Goal: Information Seeking & Learning: Learn about a topic

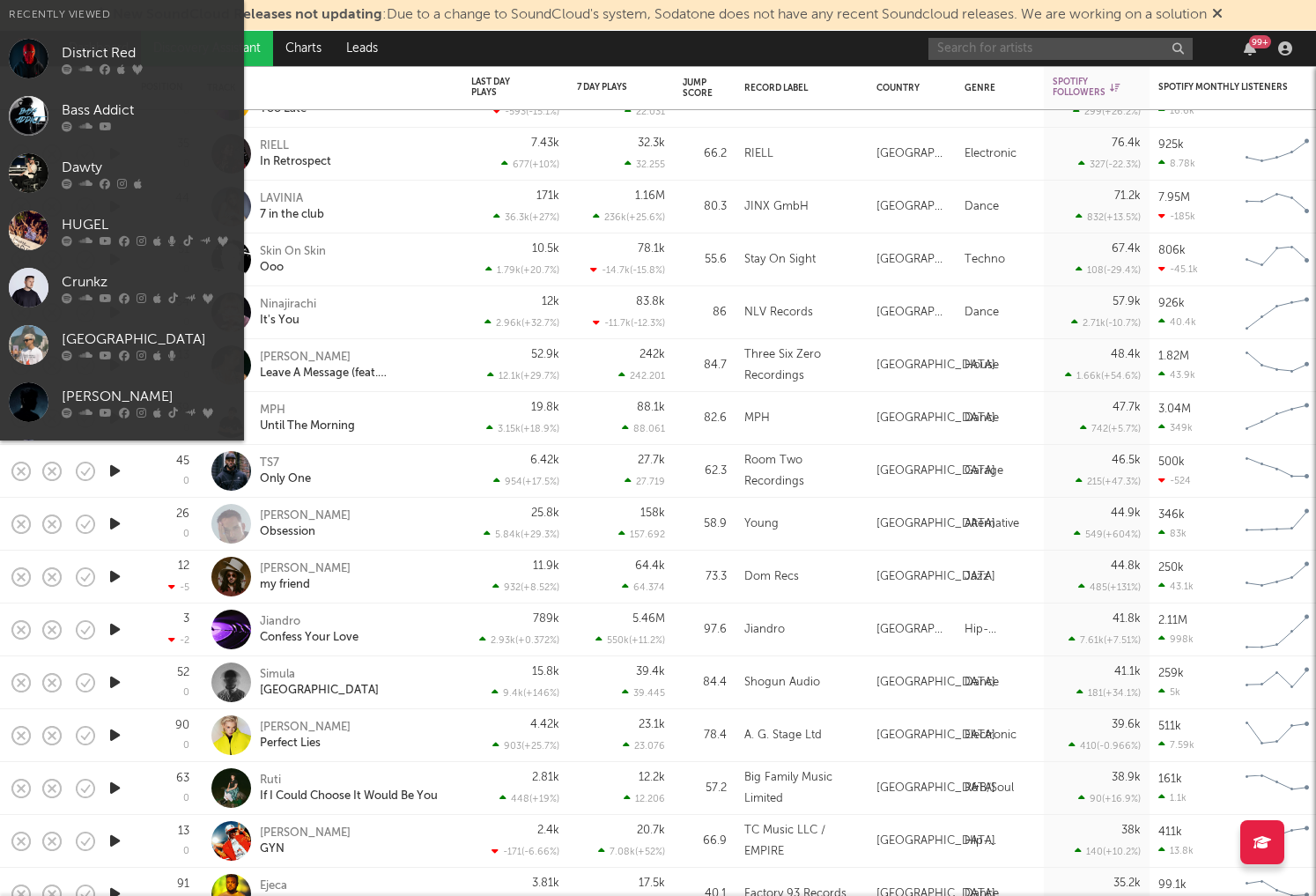
click at [1117, 49] on input "text" at bounding box center [1061, 49] width 265 height 22
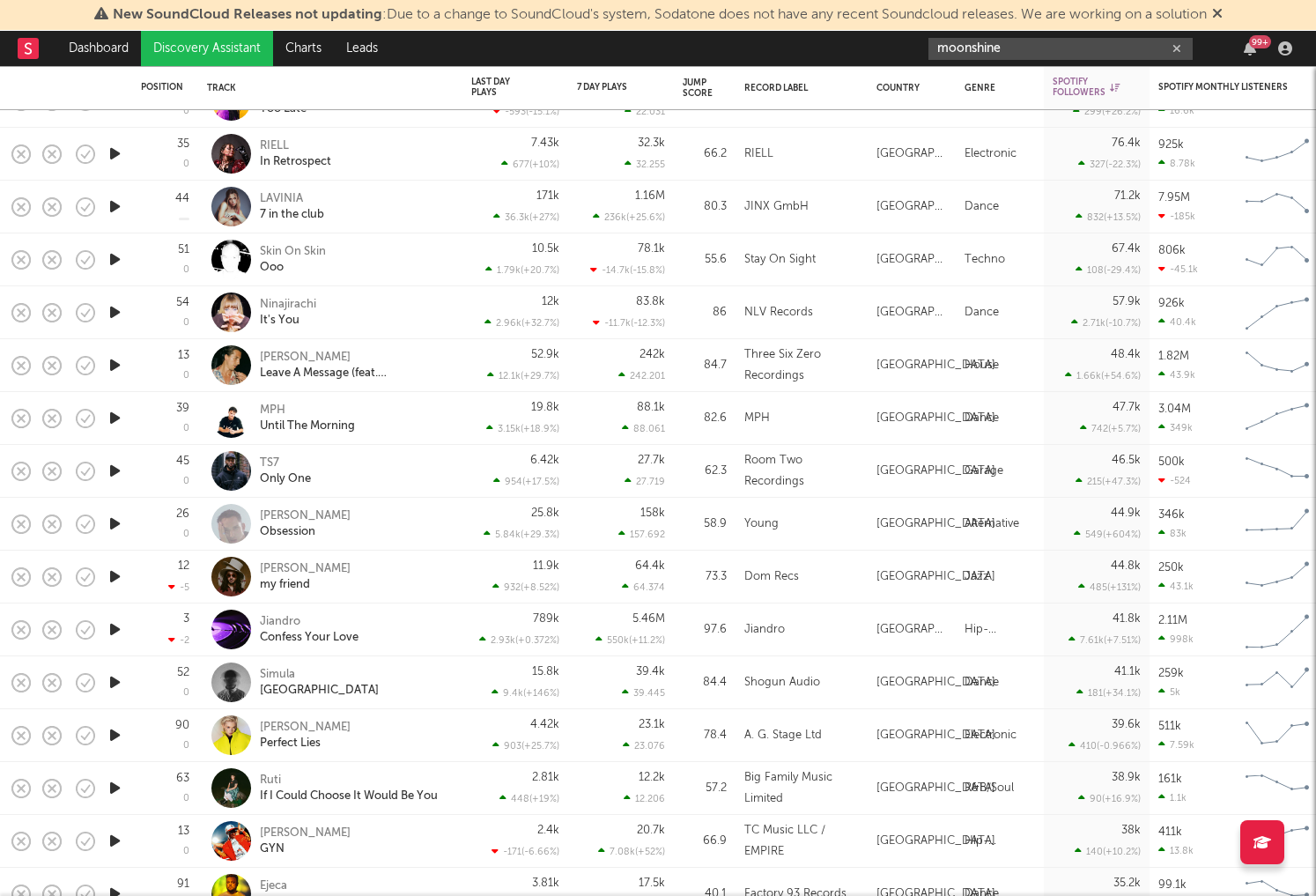
click at [1031, 53] on input "moonshine" at bounding box center [1061, 49] width 265 height 22
drag, startPoint x: 1035, startPoint y: 49, endPoint x: 1065, endPoint y: 52, distance: 30.1
click at [1035, 49] on input "moonshine" at bounding box center [1061, 49] width 265 height 22
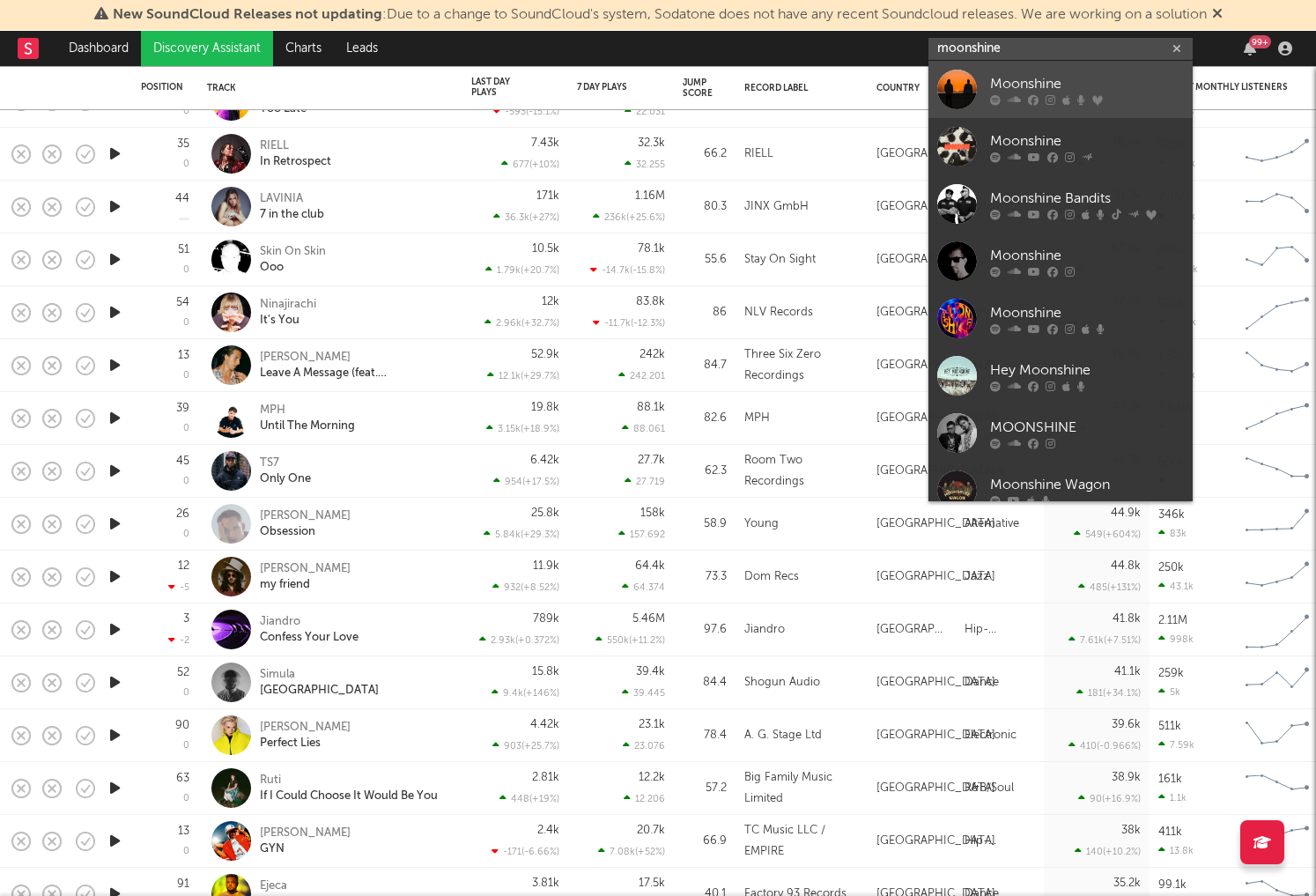
type input "moonshine"
click at [1016, 85] on div "Moonshine" at bounding box center [1086, 83] width 193 height 21
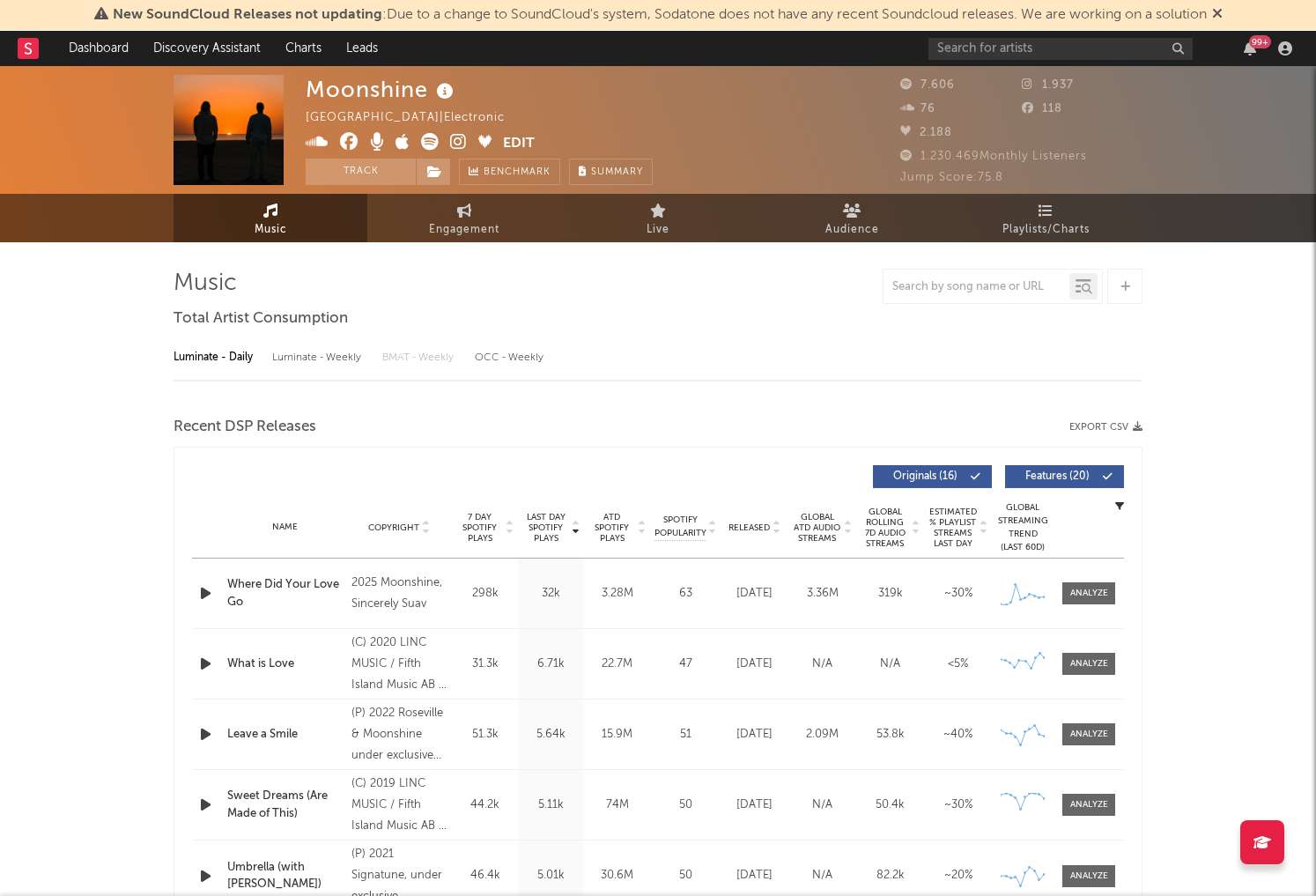
select select "6m"
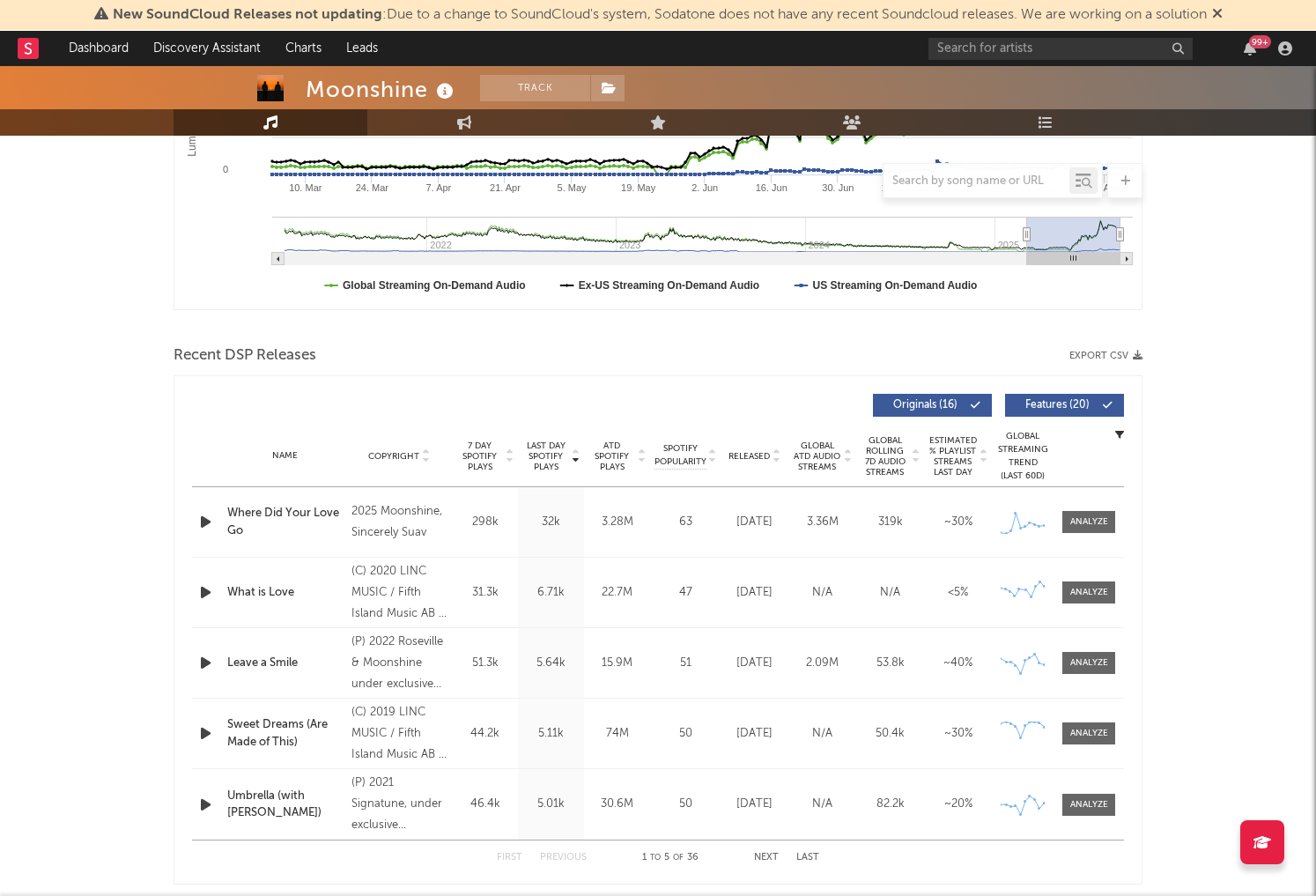
scroll to position [442, 0]
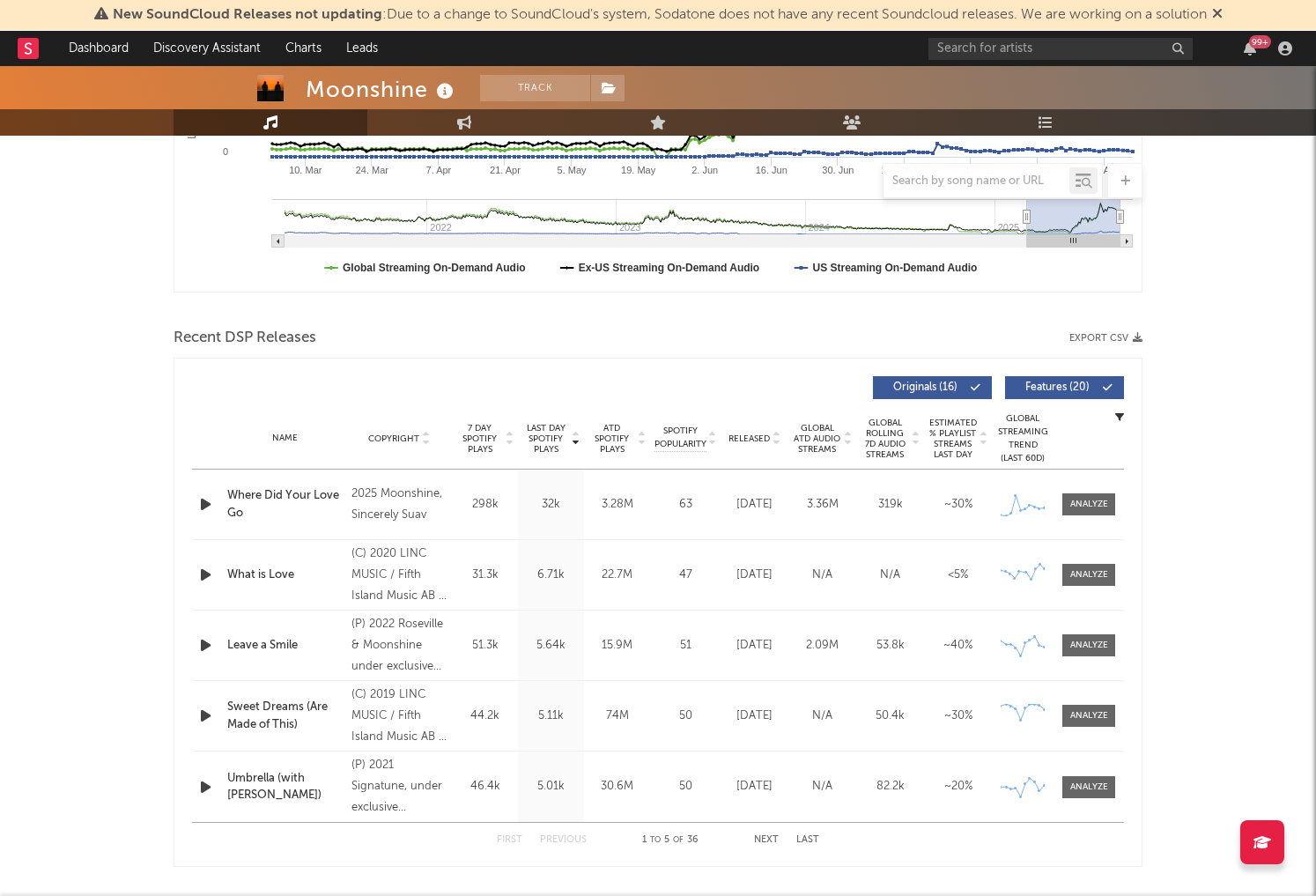
click at [263, 495] on div "Where Did Your Love Go" at bounding box center [285, 504] width 116 height 34
click at [1088, 500] on div at bounding box center [1089, 504] width 38 height 13
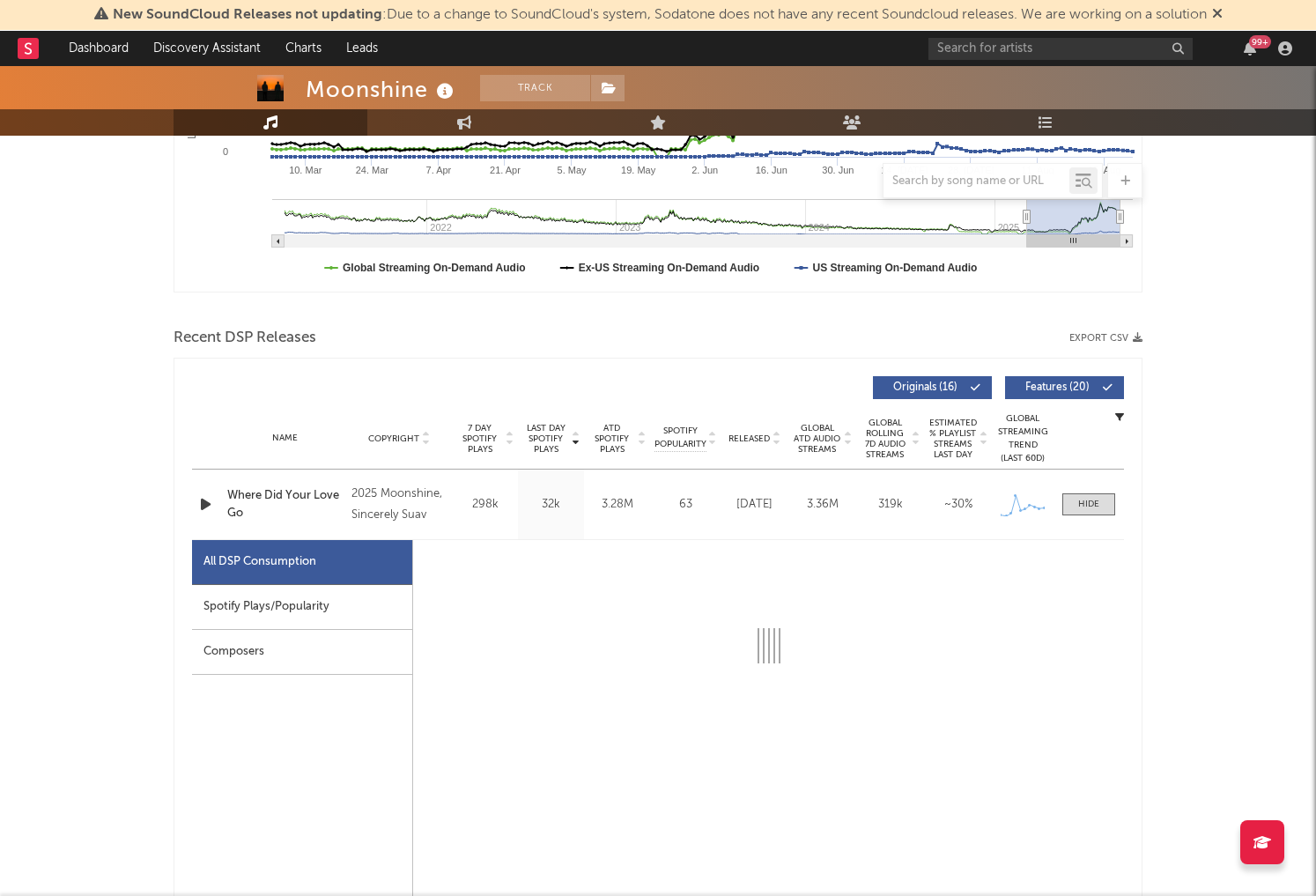
select select "1w"
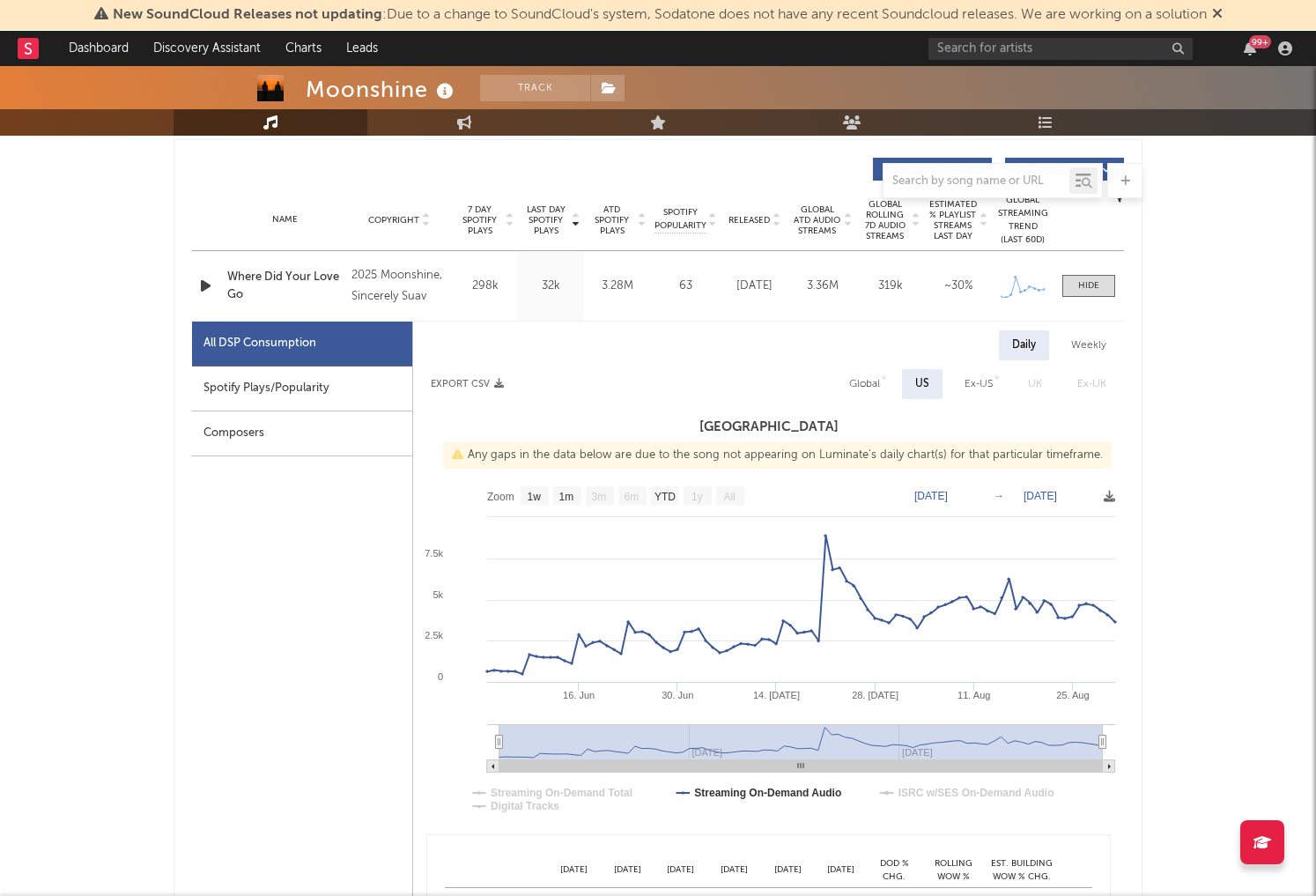
scroll to position [581, 0]
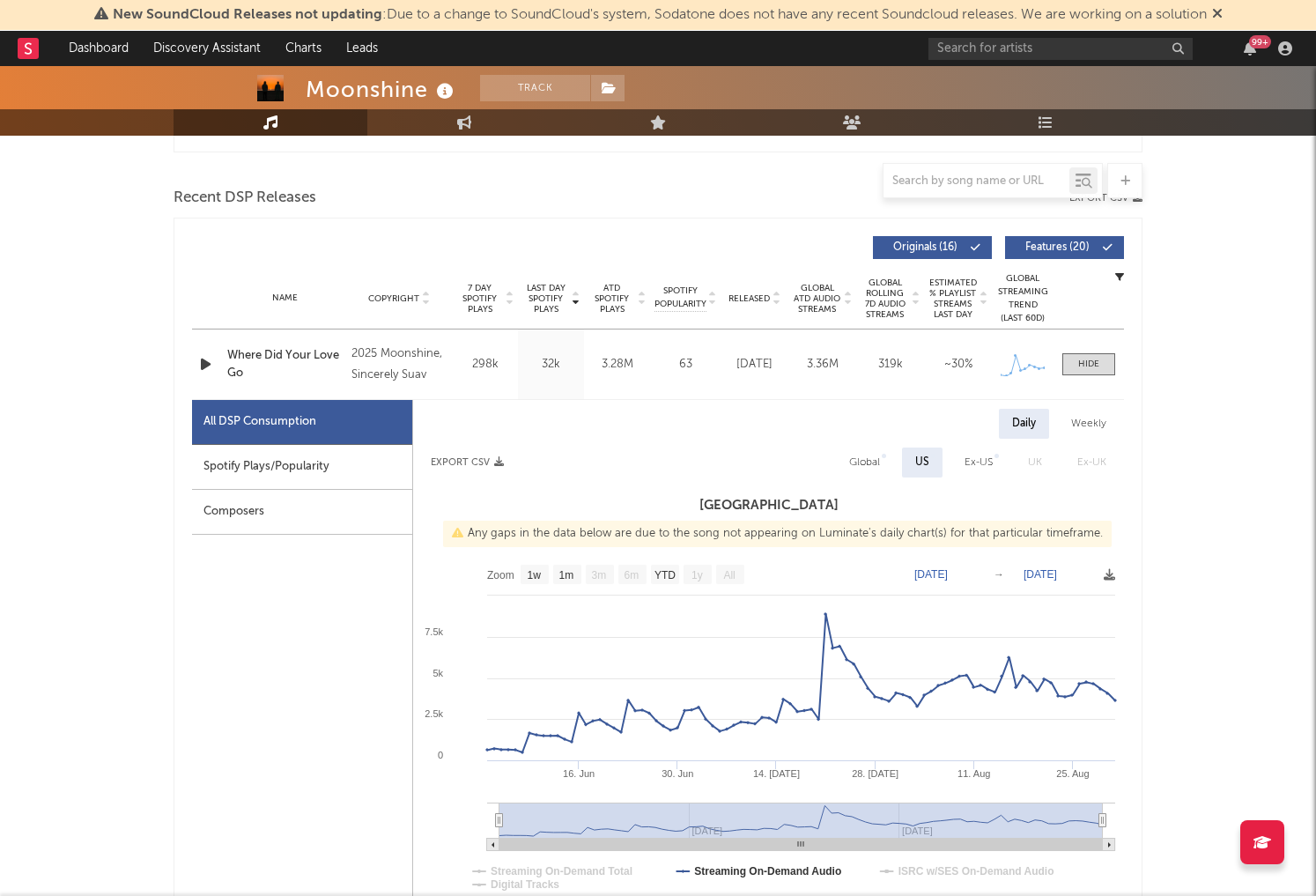
click at [968, 463] on div "Ex-US" at bounding box center [979, 462] width 28 height 21
select select "1w"
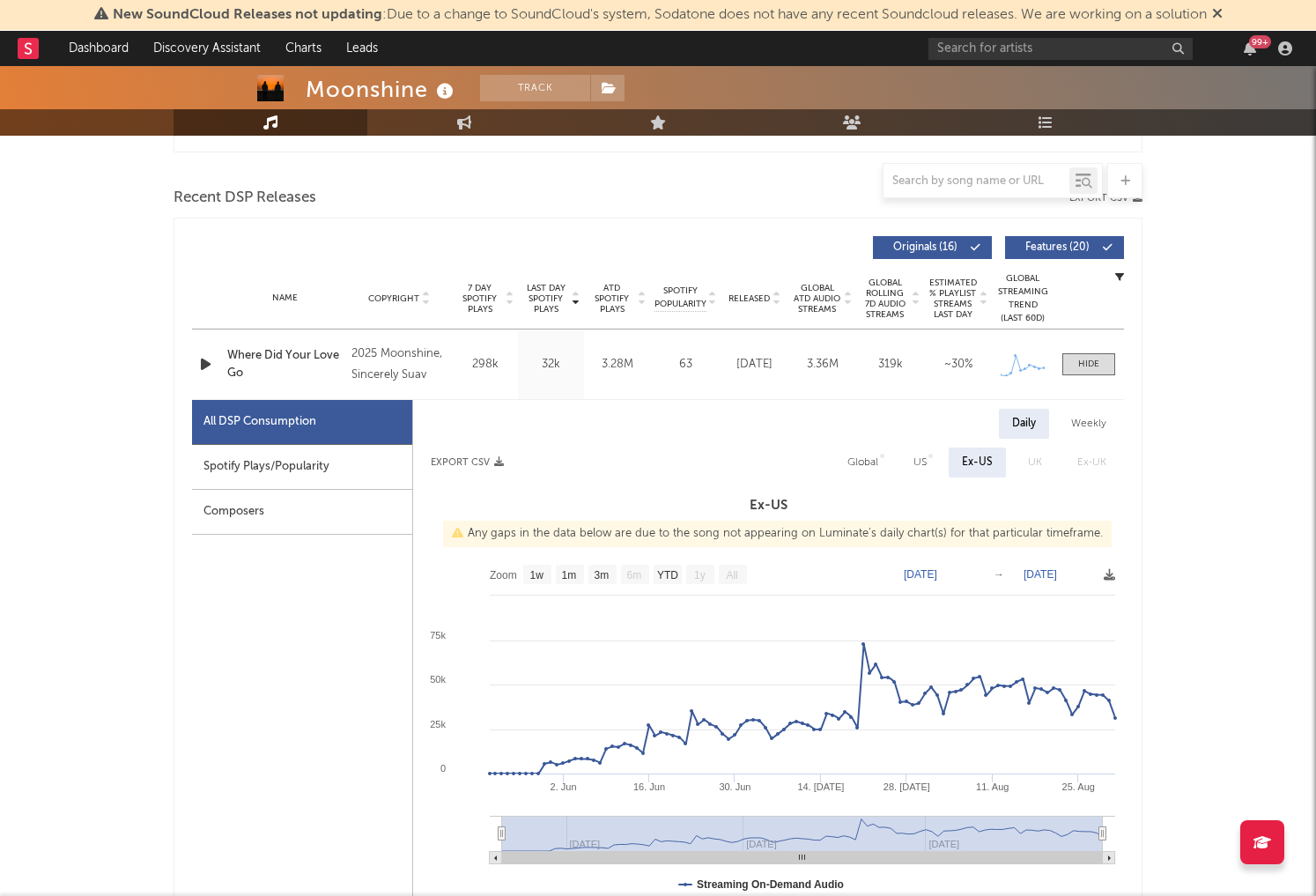
click at [863, 466] on div "Global" at bounding box center [863, 462] width 31 height 21
select select "1w"
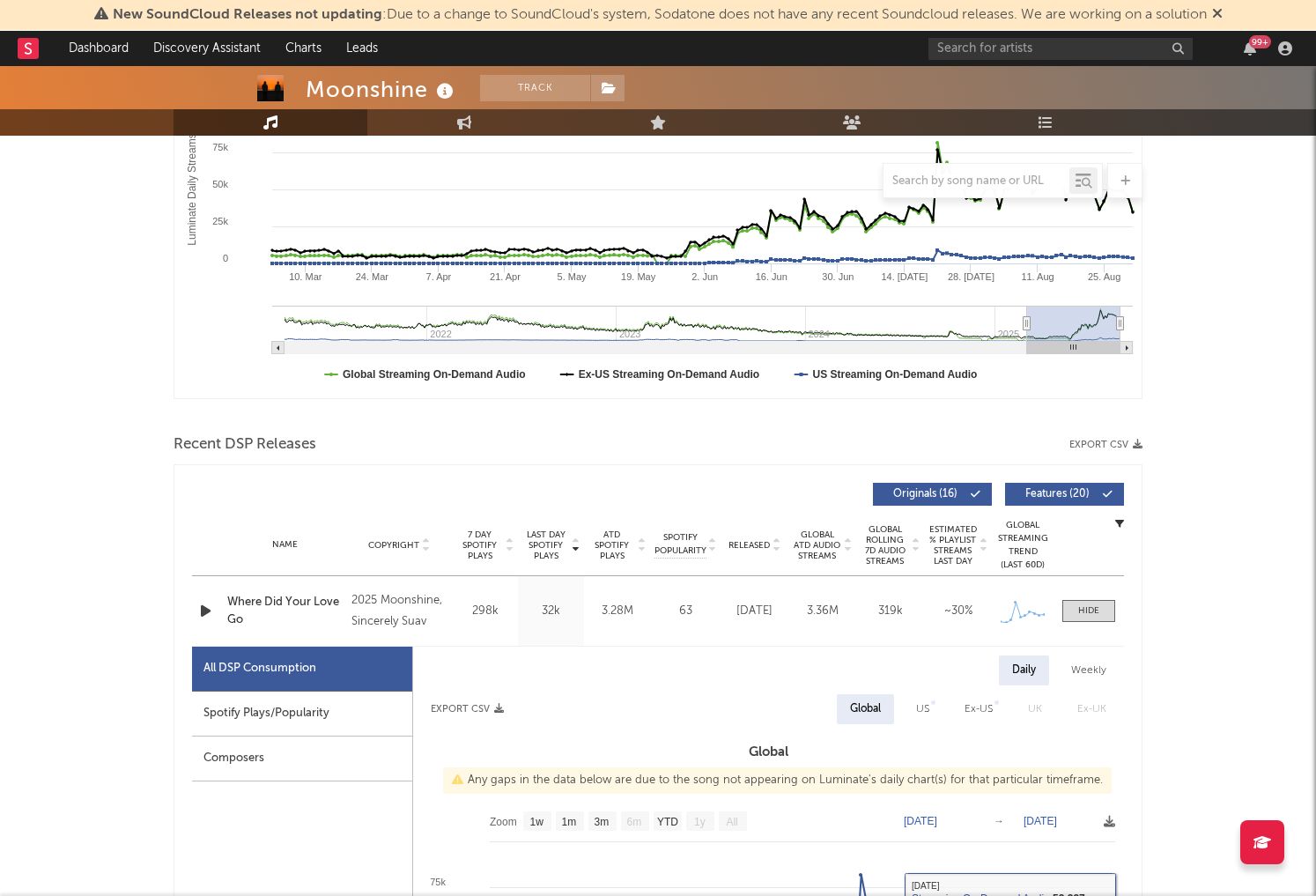
scroll to position [330, 0]
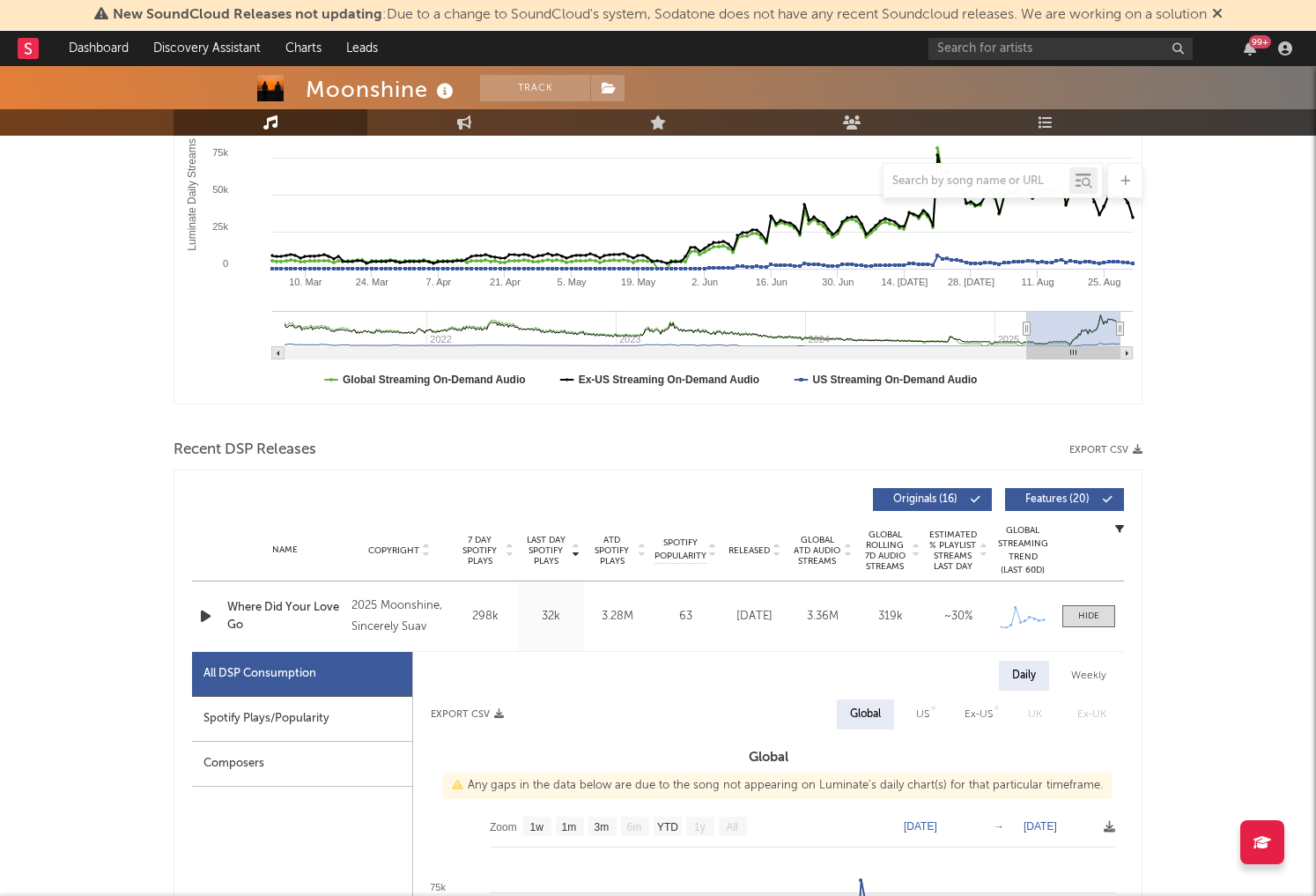
click at [201, 707] on div "Spotify Plays/Popularity" at bounding box center [303, 719] width 220 height 45
select select "1w"
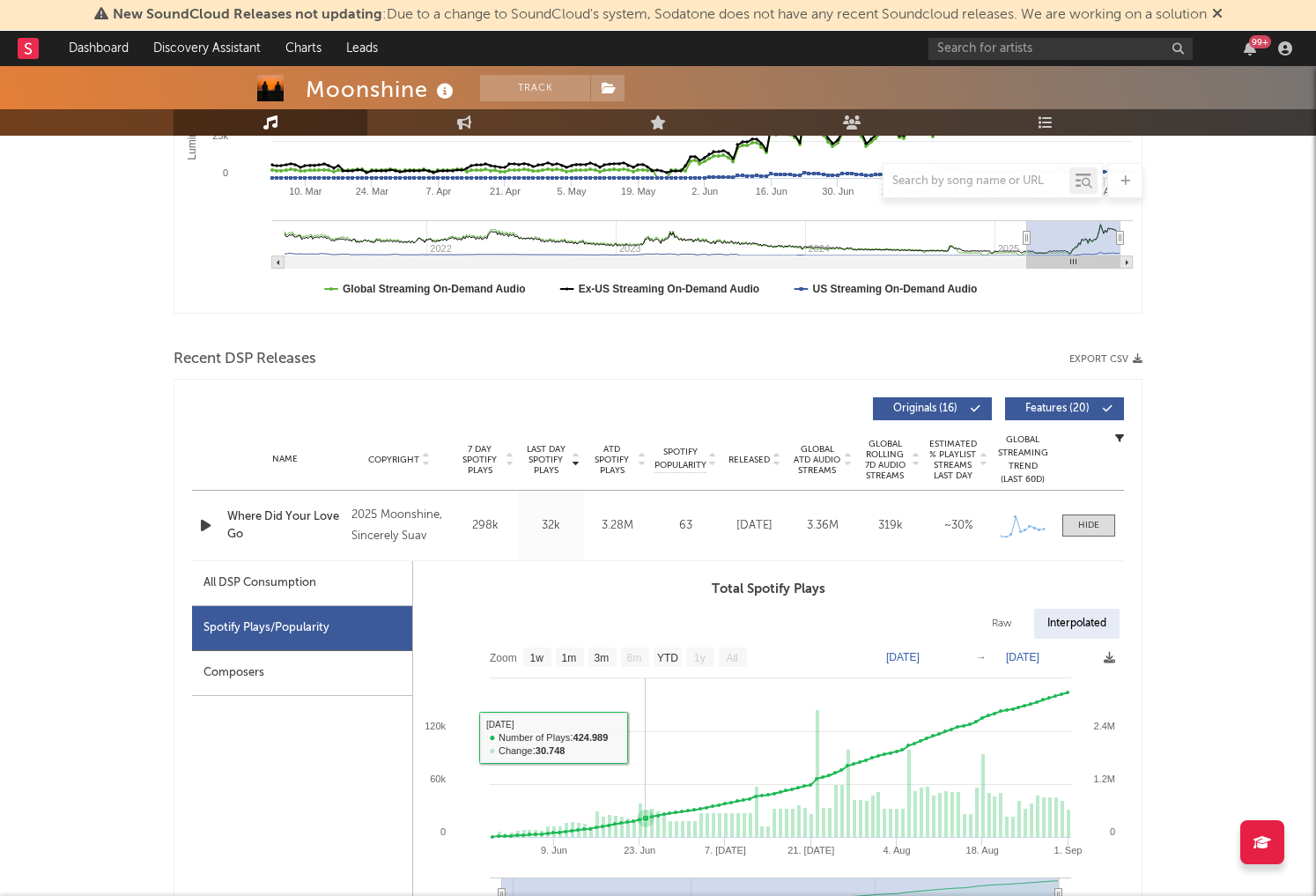
scroll to position [583, 0]
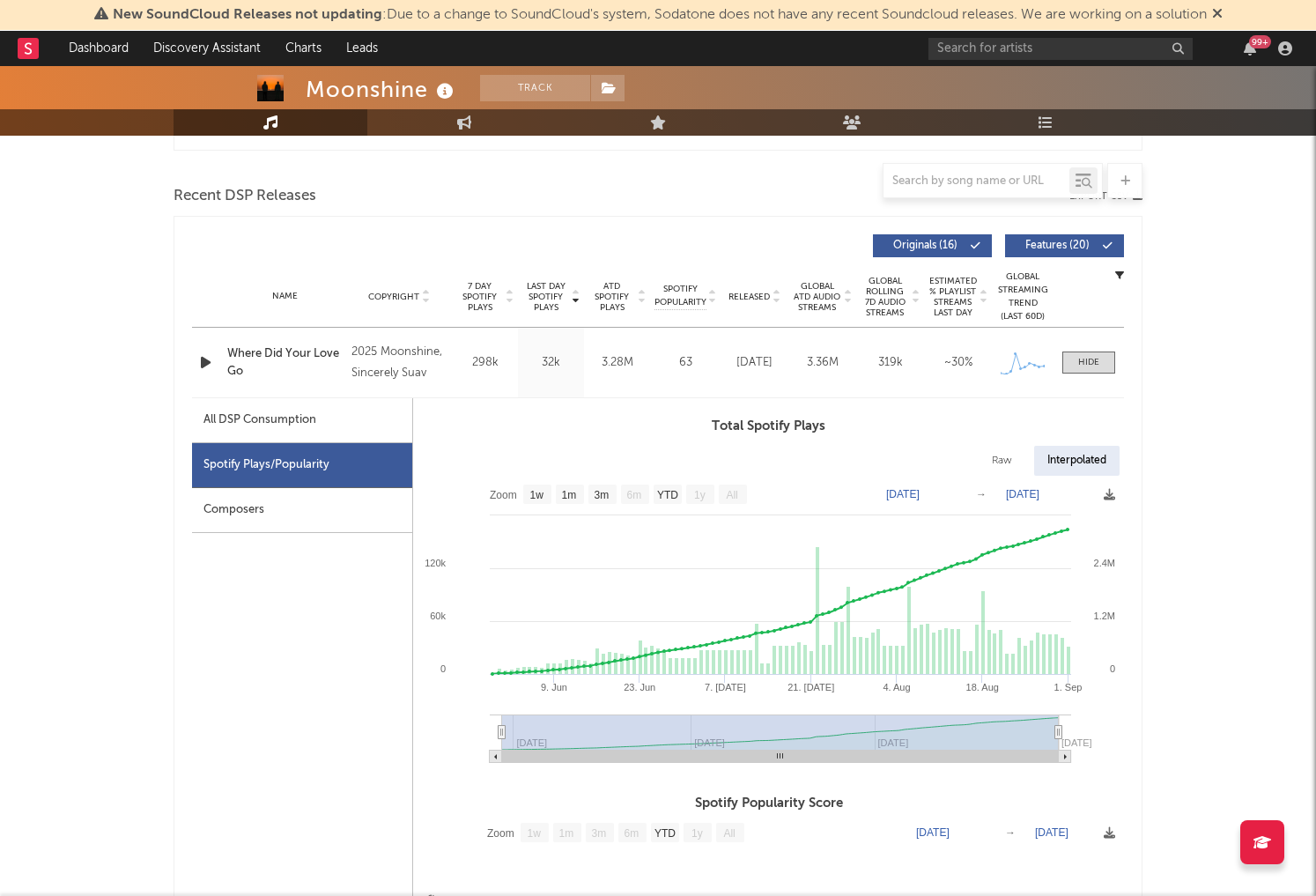
click at [215, 502] on div "Composers" at bounding box center [303, 510] width 220 height 45
